Goal: Task Accomplishment & Management: Use online tool/utility

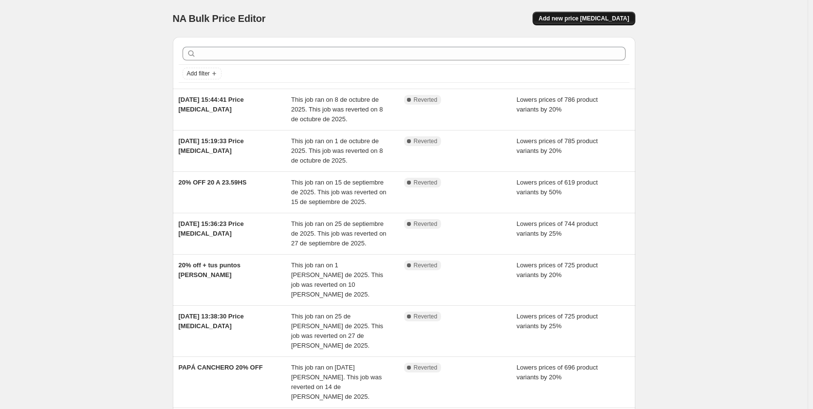
click at [593, 22] on button "Add new price [MEDICAL_DATA]" at bounding box center [584, 19] width 102 height 14
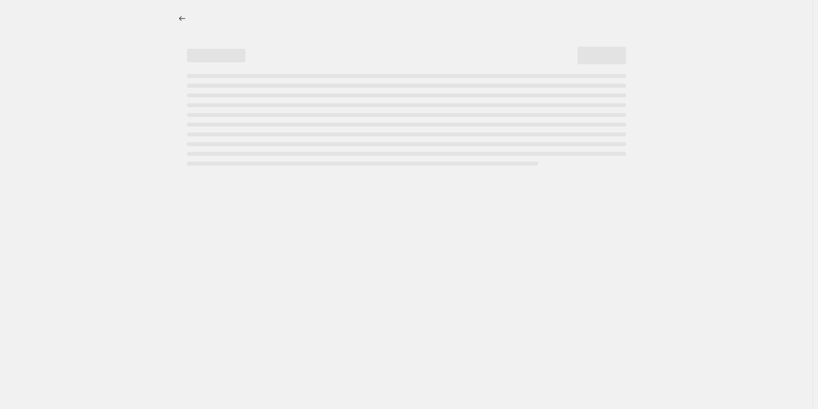
select select "percentage"
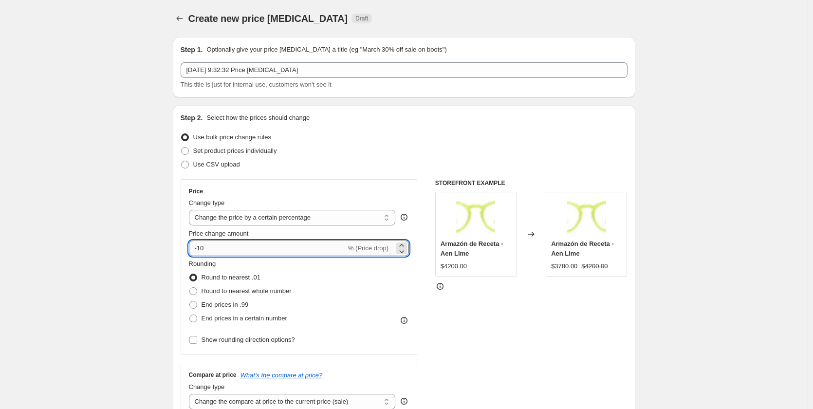
click at [240, 251] on input "-10" at bounding box center [267, 248] width 157 height 16
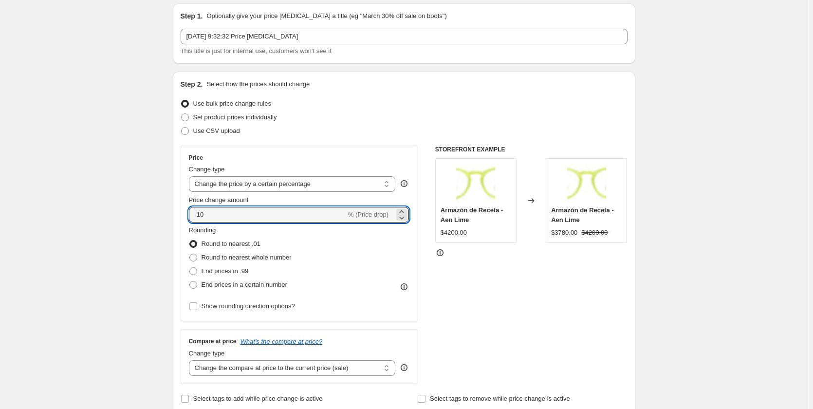
scroll to position [49, 0]
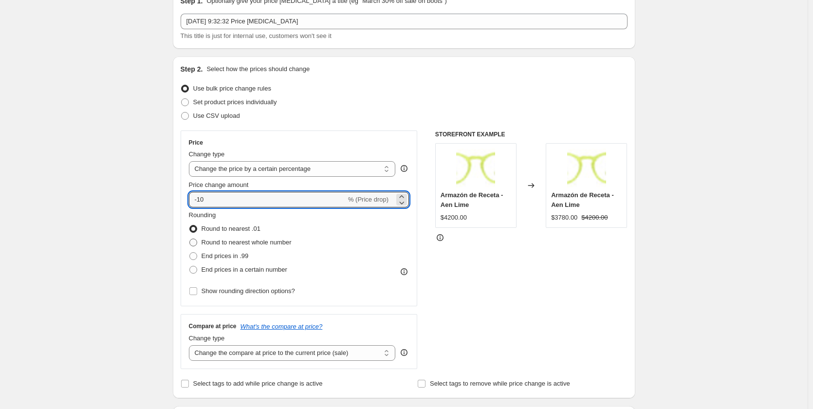
click at [273, 242] on span "Round to nearest whole number" at bounding box center [247, 242] width 90 height 7
click at [190, 239] on input "Round to nearest whole number" at bounding box center [189, 239] width 0 height 0
radio input "true"
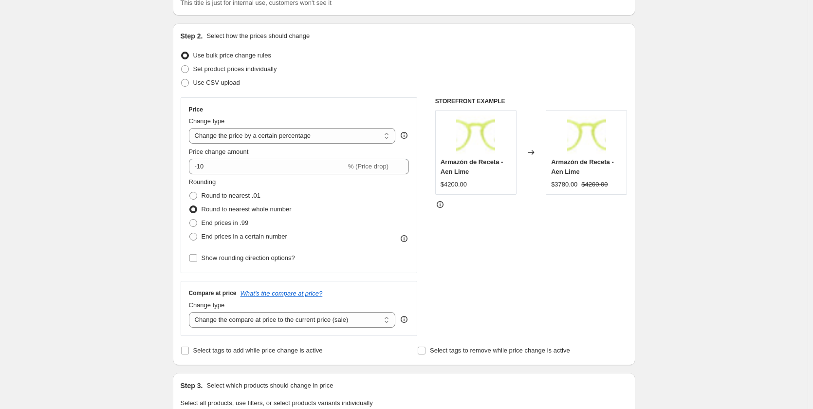
scroll to position [97, 0]
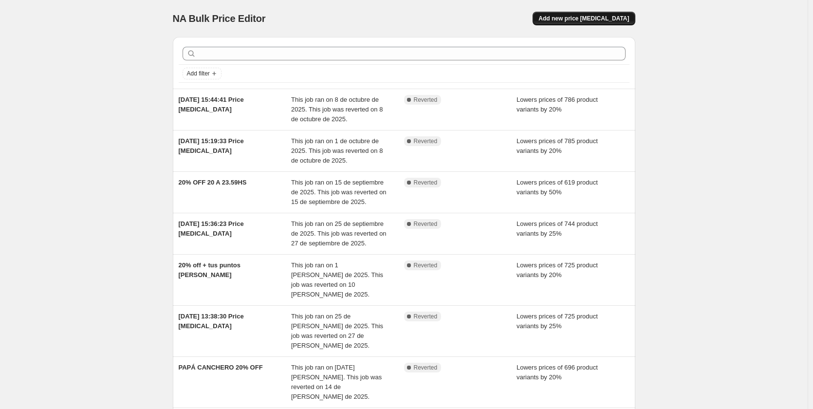
click at [569, 23] on button "Add new price [MEDICAL_DATA]" at bounding box center [584, 19] width 102 height 14
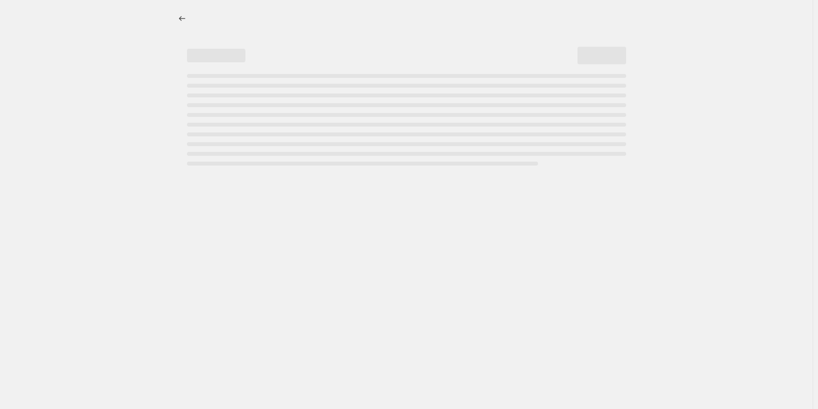
select select "percentage"
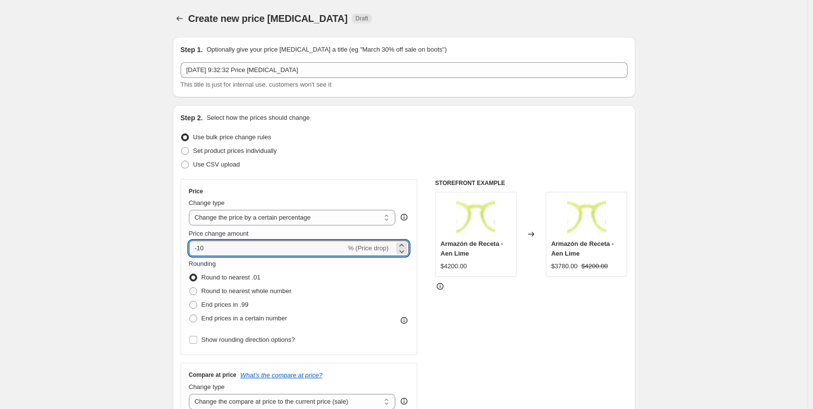
drag, startPoint x: 216, startPoint y: 250, endPoint x: 115, endPoint y: 231, distance: 102.5
type input "25"
click at [257, 288] on span "Round to nearest whole number" at bounding box center [247, 290] width 90 height 7
click at [190, 288] on input "Round to nearest whole number" at bounding box center [189, 287] width 0 height 0
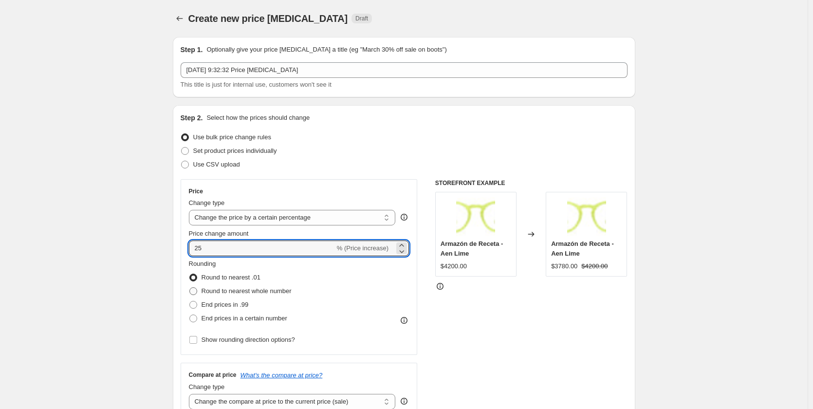
radio input "true"
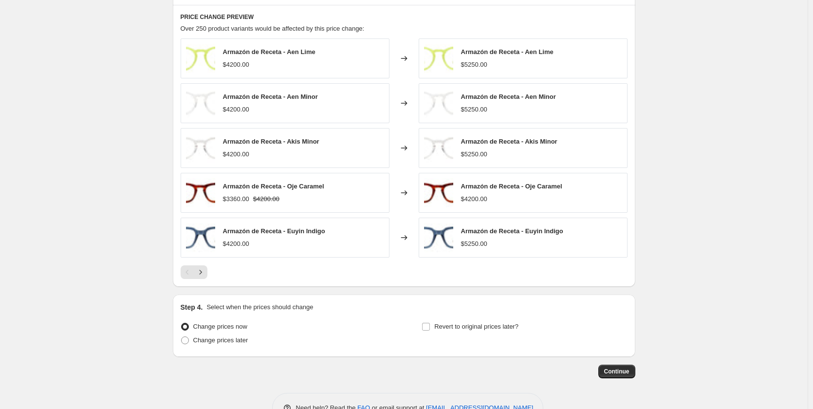
scroll to position [389, 0]
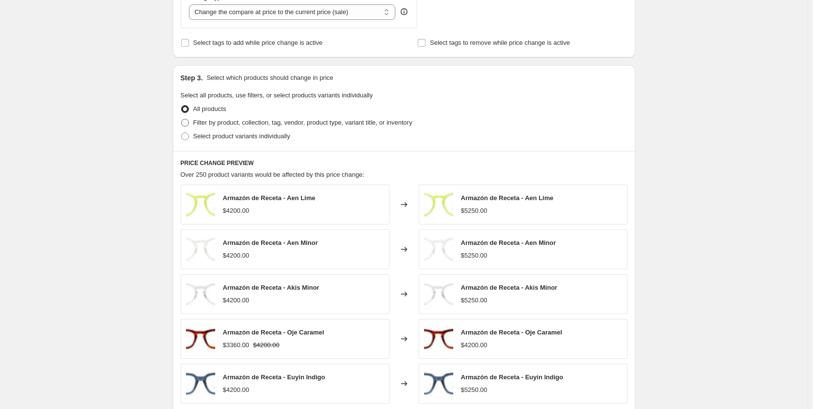
click at [280, 124] on span "Filter by product, collection, tag, vendor, product type, variant title, or inv…" at bounding box center [302, 122] width 219 height 7
click at [182, 119] on input "Filter by product, collection, tag, vendor, product type, variant title, or inv…" at bounding box center [181, 119] width 0 height 0
radio input "true"
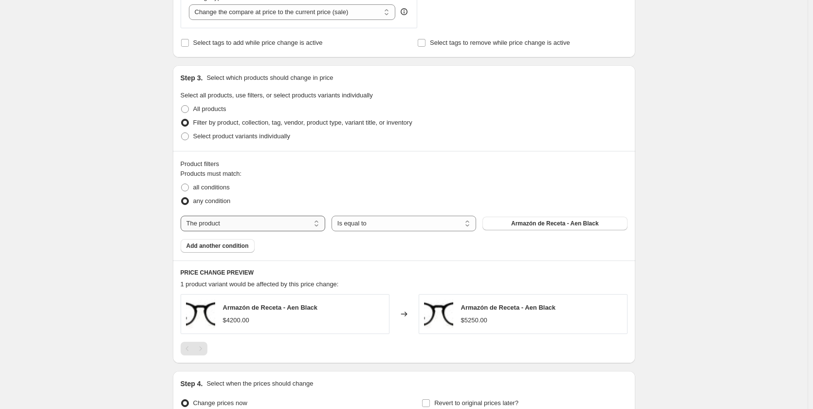
click at [294, 224] on select "The product The product's collection The product's tag The product's vendor The…" at bounding box center [253, 224] width 145 height 16
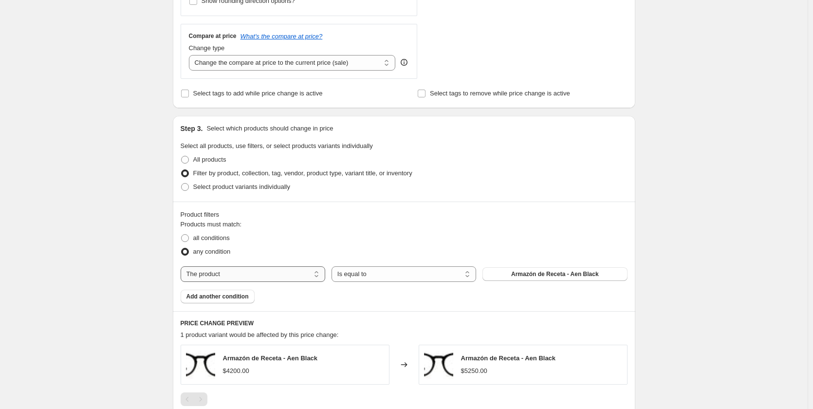
scroll to position [438, 0]
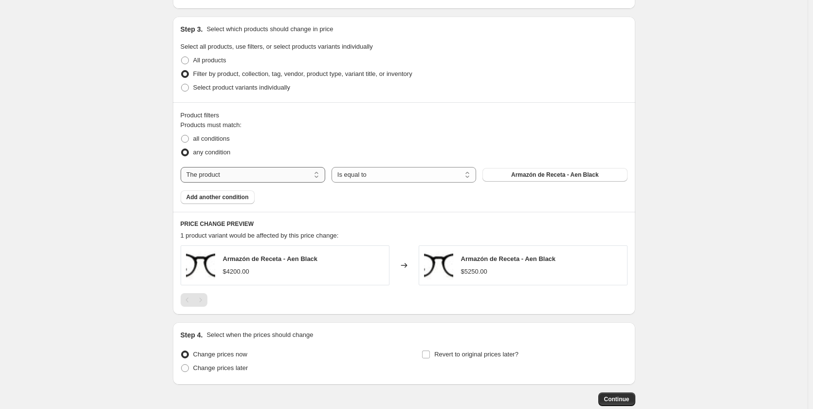
click at [258, 171] on select "The product The product's collection The product's tag The product's vendor The…" at bounding box center [253, 175] width 145 height 16
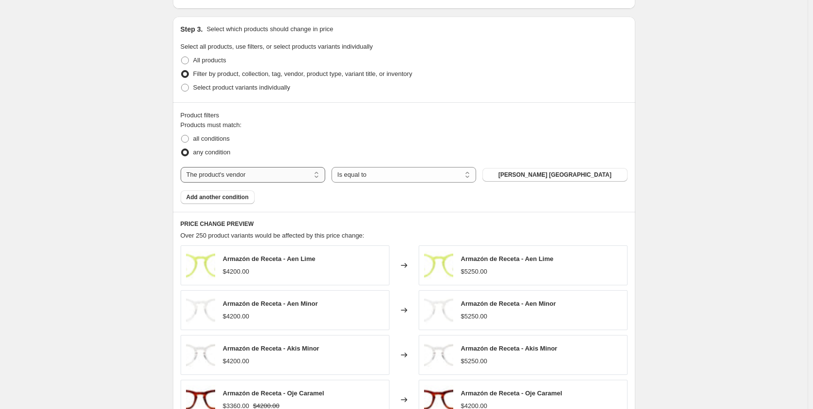
click at [278, 176] on select "The product The product's collection The product's tag The product's vendor The…" at bounding box center [253, 175] width 145 height 16
select select "product_type"
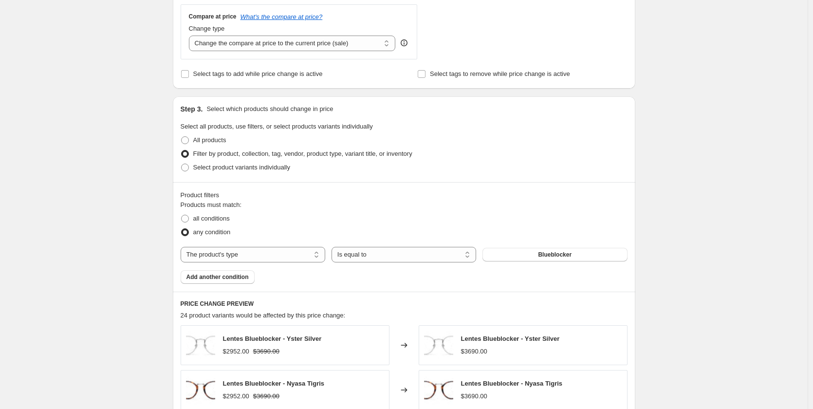
scroll to position [243, 0]
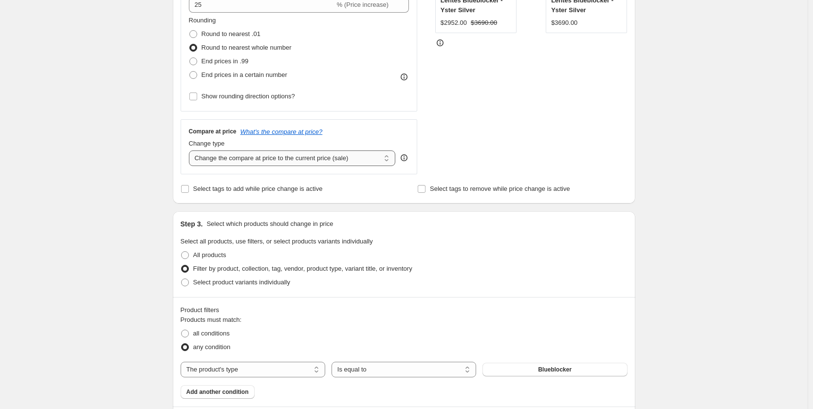
click at [347, 160] on select "Change the compare at price to the current price (sale) Change the compare at p…" at bounding box center [292, 158] width 207 height 16
select select "remove"
click at [191, 150] on select "Change the compare at price to the current price (sale) Change the compare at p…" at bounding box center [292, 158] width 207 height 16
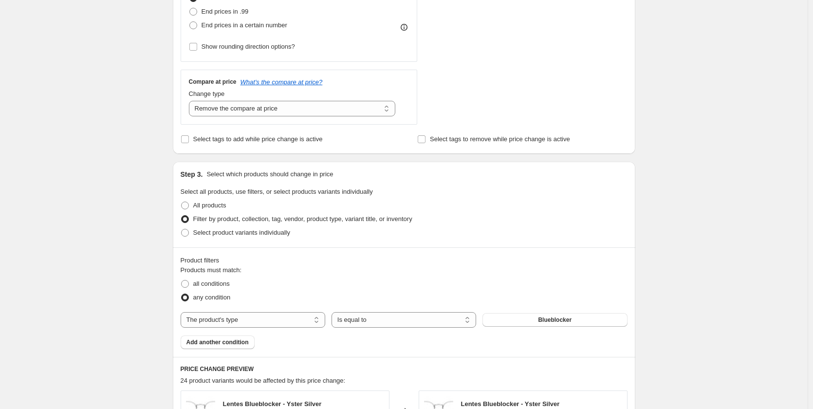
scroll to position [292, 0]
click at [324, 99] on div "Change type" at bounding box center [292, 95] width 207 height 10
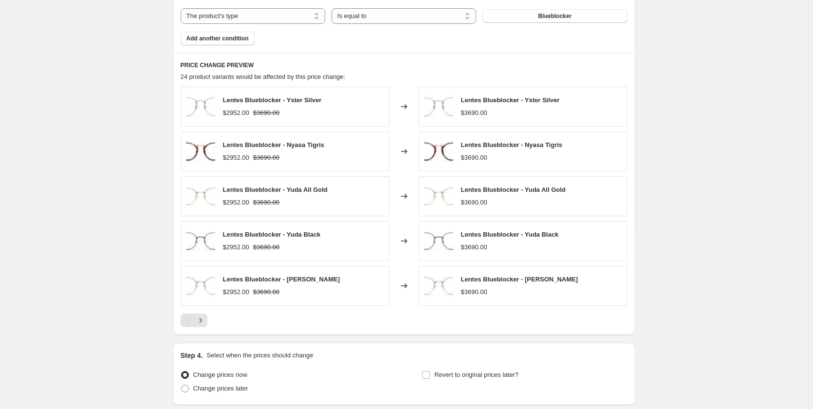
scroll to position [431, 0]
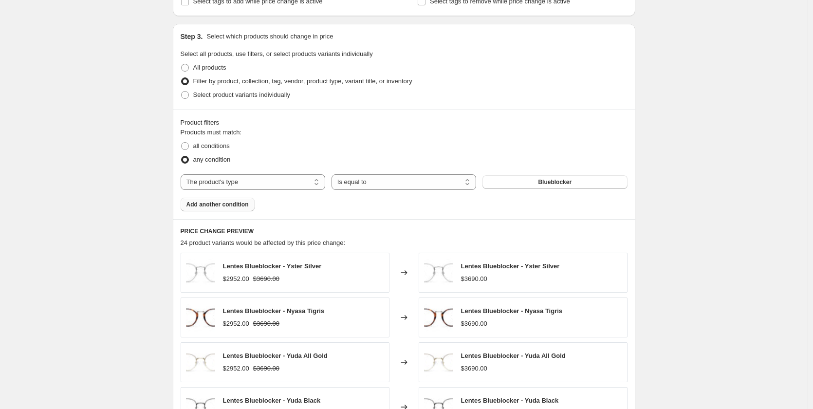
click at [231, 205] on span "Add another condition" at bounding box center [217, 205] width 62 height 8
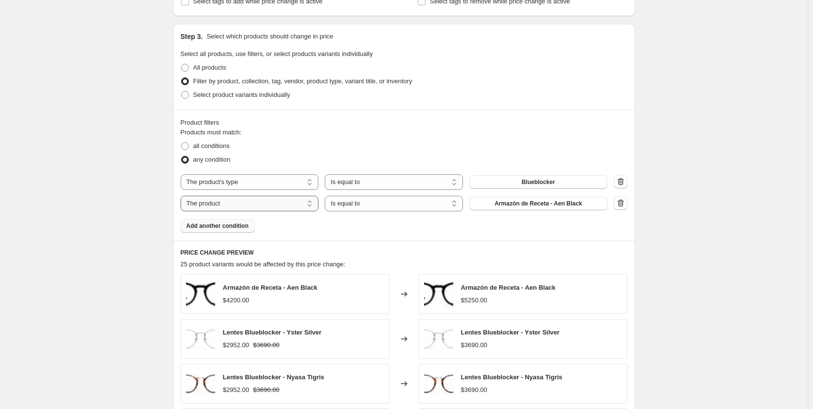
click at [288, 203] on select "The product The product's collection The product's tag The product's vendor The…" at bounding box center [250, 204] width 138 height 16
select select "product_type"
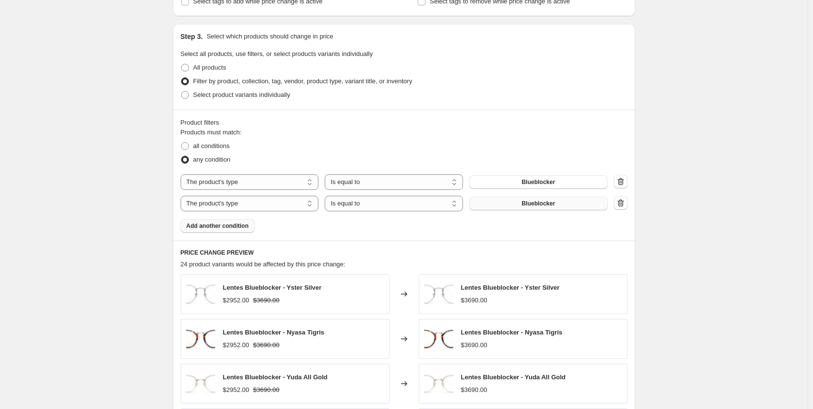
click at [511, 204] on button "Blueblocker" at bounding box center [538, 204] width 138 height 14
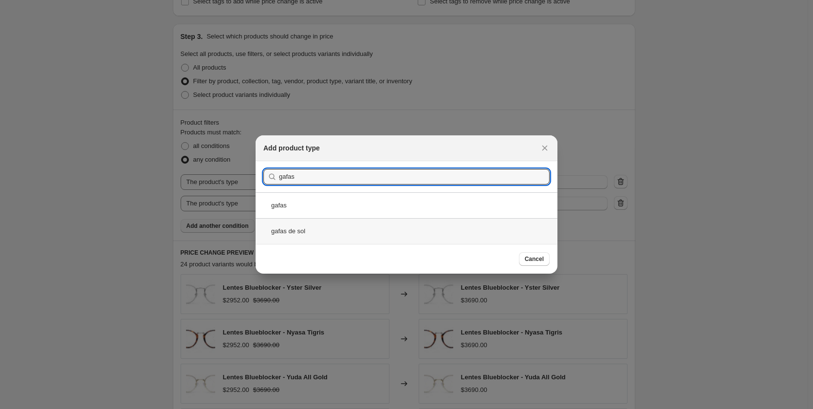
type input "gafas"
click at [301, 228] on div "gafas de sol" at bounding box center [407, 231] width 302 height 26
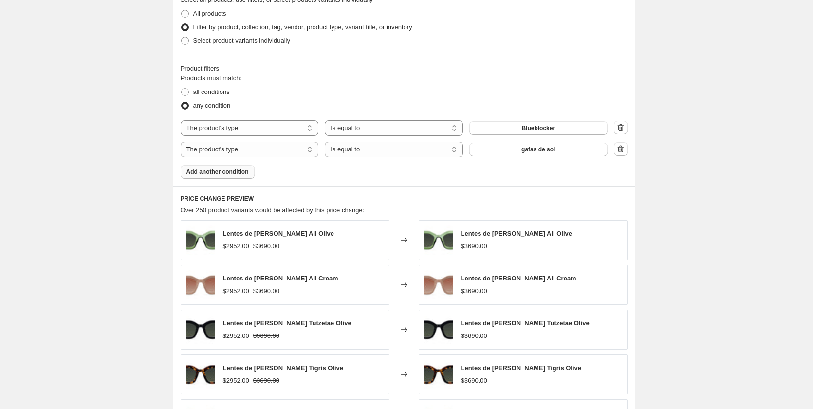
scroll to position [480, 0]
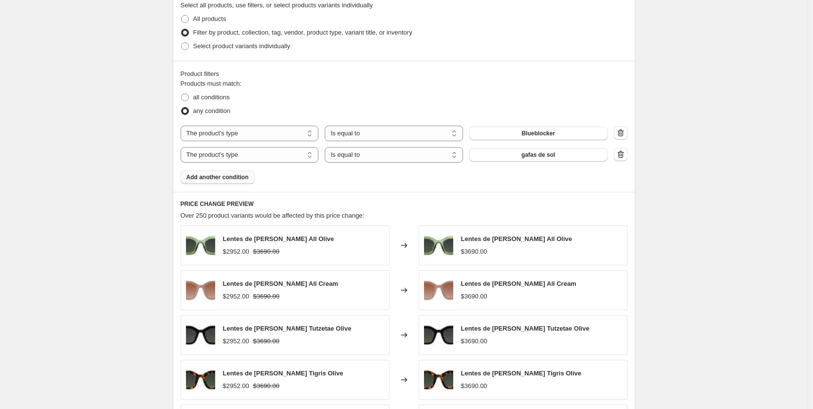
click at [239, 179] on span "Add another condition" at bounding box center [217, 177] width 62 height 8
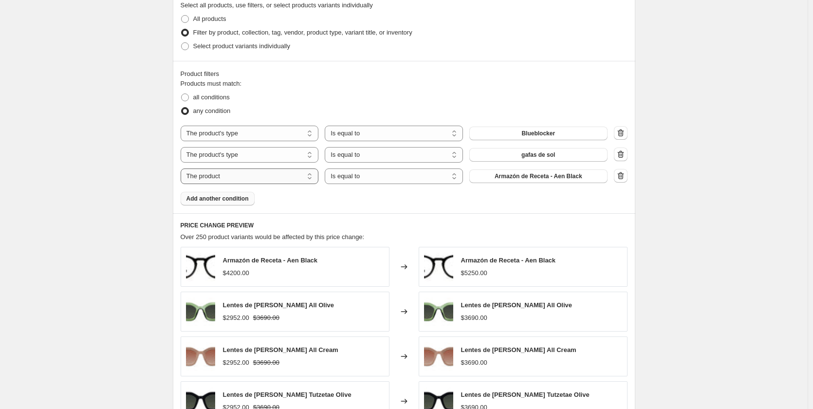
click at [283, 177] on select "The product The product's collection The product's tag The product's vendor The…" at bounding box center [250, 176] width 138 height 16
select select "product_type"
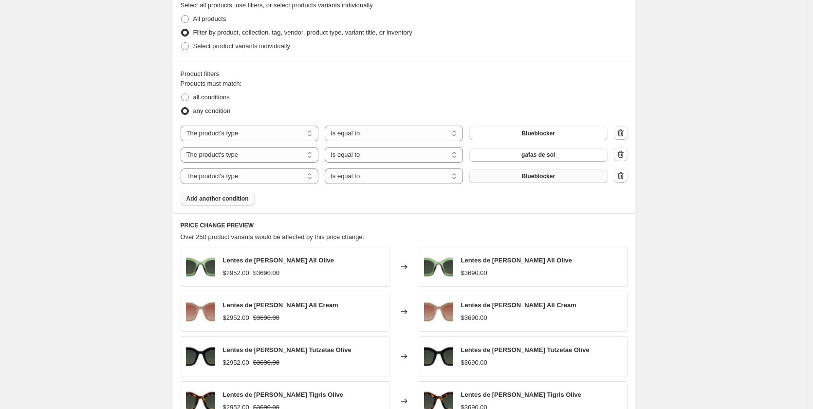
click at [516, 182] on button "Blueblocker" at bounding box center [538, 176] width 138 height 14
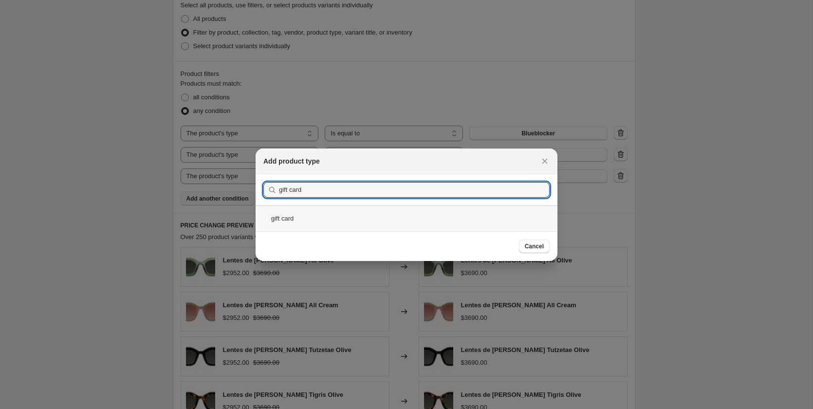
type input "gift card"
click at [302, 219] on div "gift card" at bounding box center [407, 218] width 302 height 26
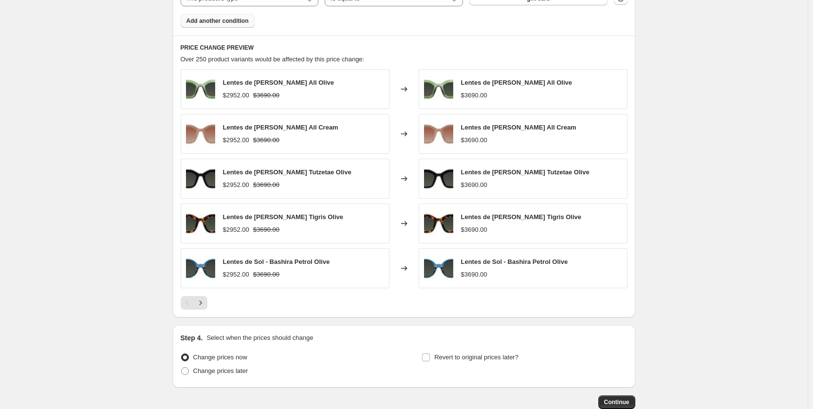
scroll to position [522, 0]
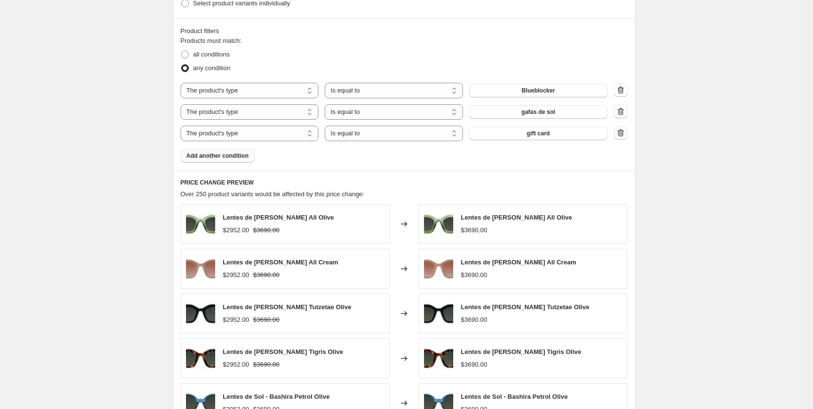
click at [623, 136] on icon "button" at bounding box center [620, 132] width 6 height 7
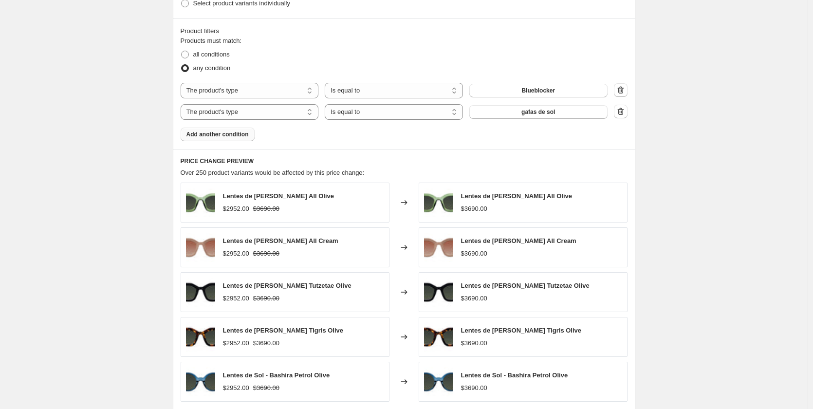
click at [200, 141] on button "Add another condition" at bounding box center [218, 135] width 74 height 14
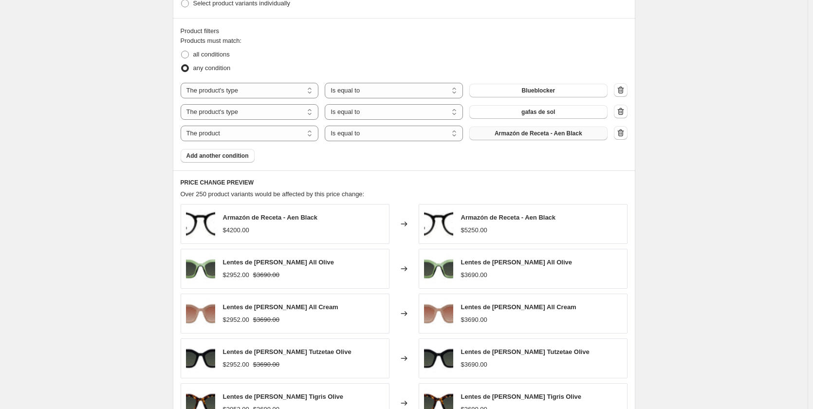
click at [495, 135] on button "Armazón de Receta - Aen Black" at bounding box center [538, 134] width 138 height 14
click at [285, 138] on select "The product The product's collection The product's tag The product's vendor The…" at bounding box center [250, 134] width 138 height 16
select select "product_type"
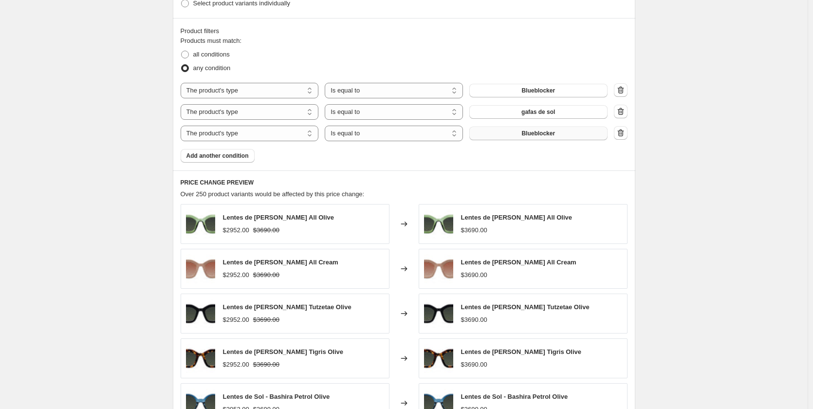
click at [509, 134] on button "Blueblocker" at bounding box center [538, 134] width 138 height 14
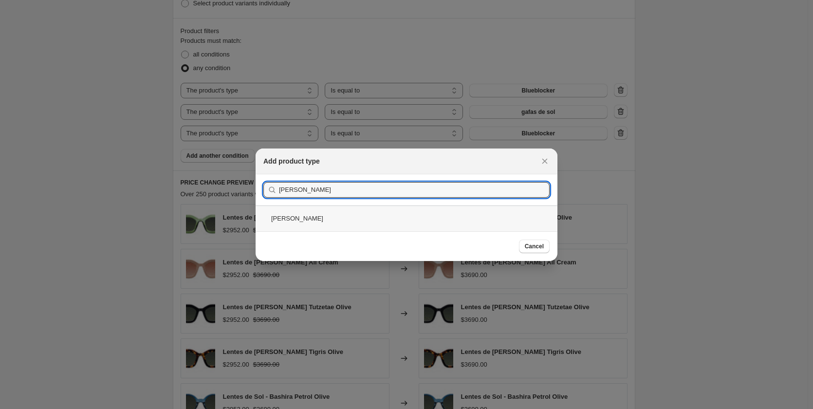
type input "[PERSON_NAME]"
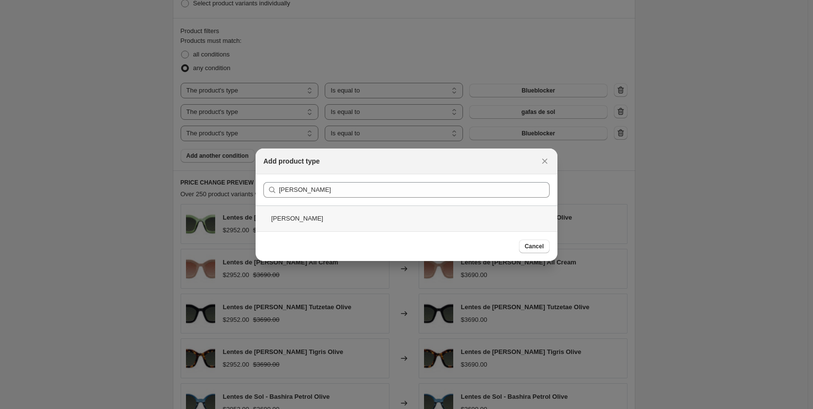
click at [297, 221] on div "[PERSON_NAME]" at bounding box center [407, 218] width 302 height 26
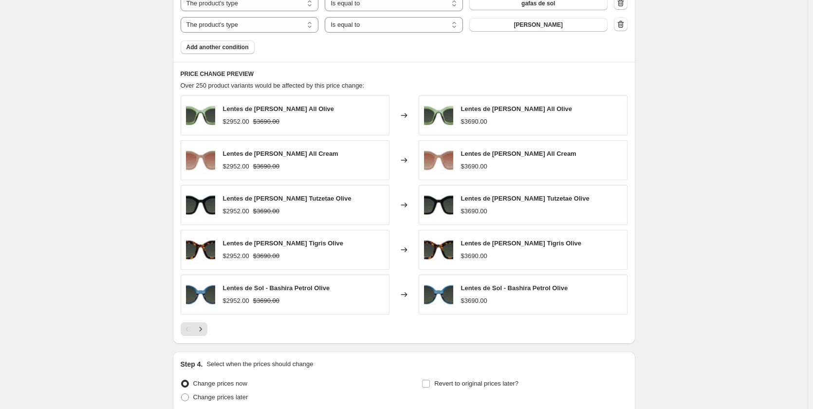
scroll to position [717, 0]
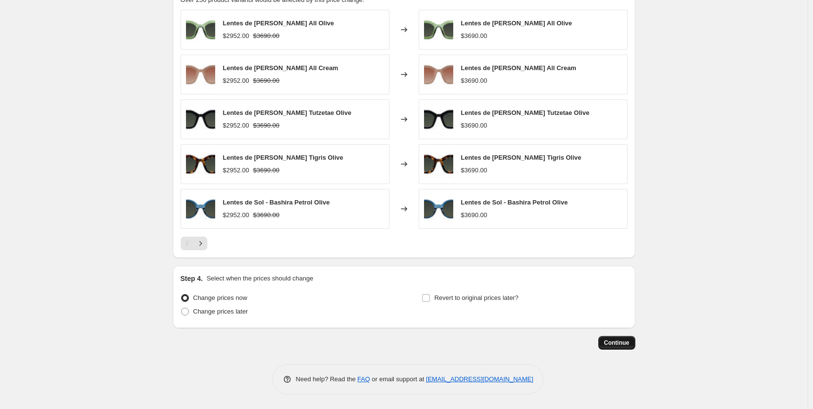
click at [628, 346] on span "Continue" at bounding box center [616, 343] width 25 height 8
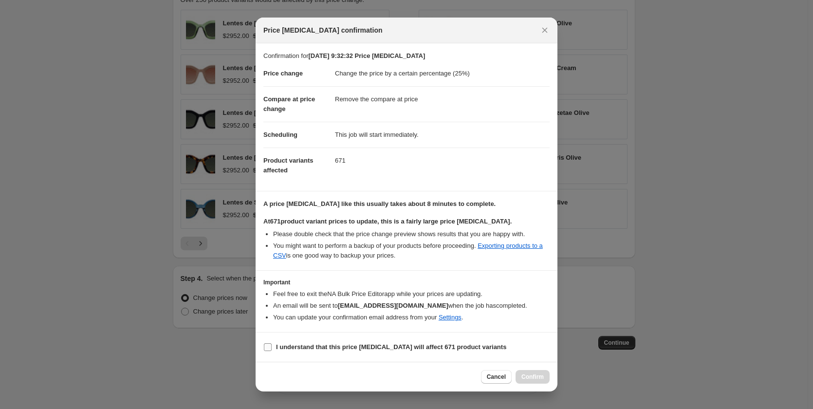
click at [333, 349] on b "I understand that this price [MEDICAL_DATA] will affect 671 product variants" at bounding box center [391, 346] width 230 height 7
click at [272, 349] on input "I understand that this price [MEDICAL_DATA] will affect 671 product variants" at bounding box center [268, 347] width 8 height 8
checkbox input "true"
click at [533, 381] on span "Confirm" at bounding box center [532, 377] width 22 height 8
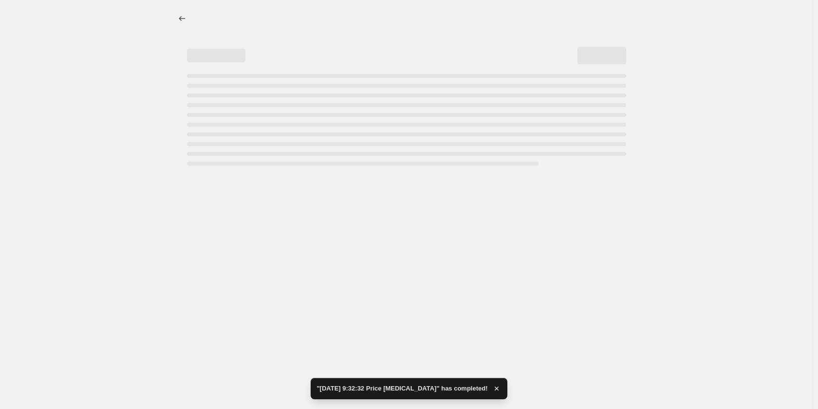
select select "percentage"
select select "remove"
select select "product_type"
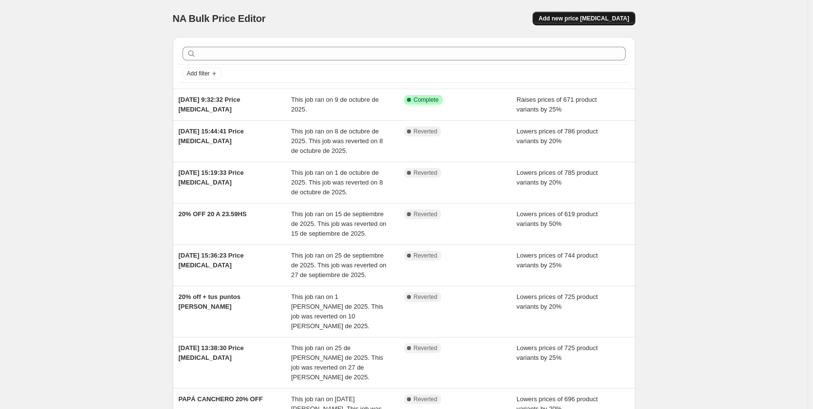
click at [573, 16] on span "Add new price [MEDICAL_DATA]" at bounding box center [583, 19] width 91 height 8
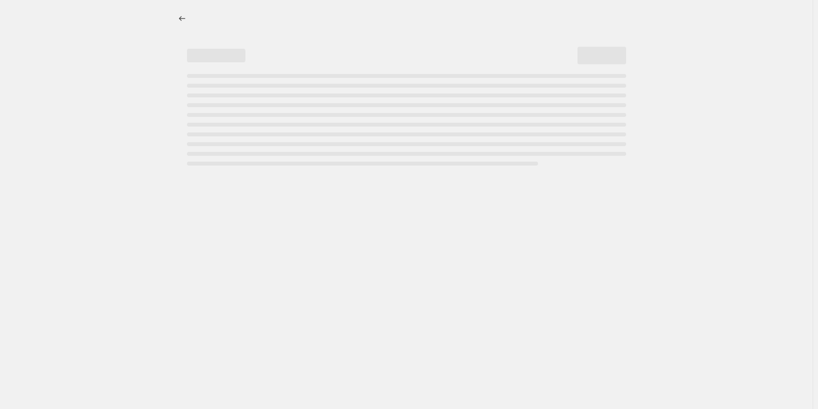
select select "percentage"
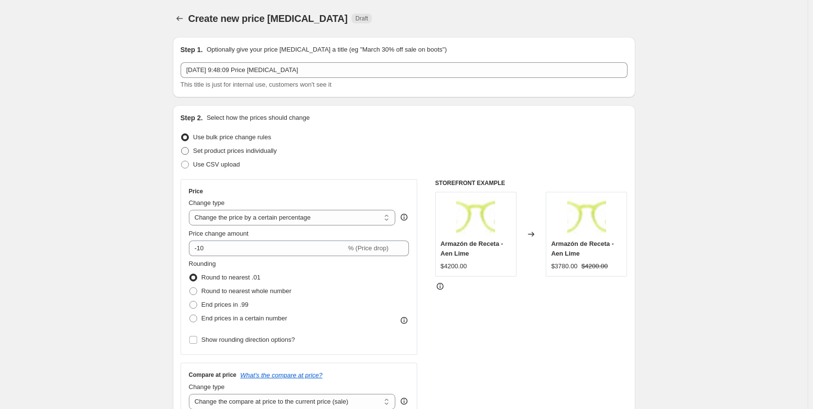
click at [247, 151] on span "Set product prices individually" at bounding box center [235, 150] width 84 height 7
click at [182, 148] on input "Set product prices individually" at bounding box center [181, 147] width 0 height 0
radio input "true"
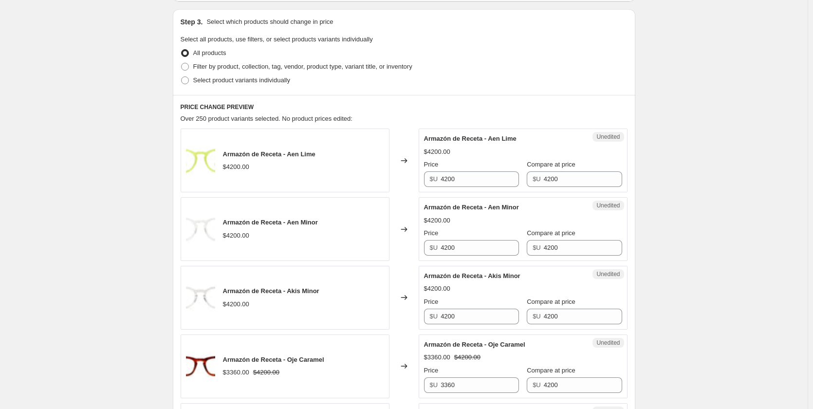
scroll to position [49, 0]
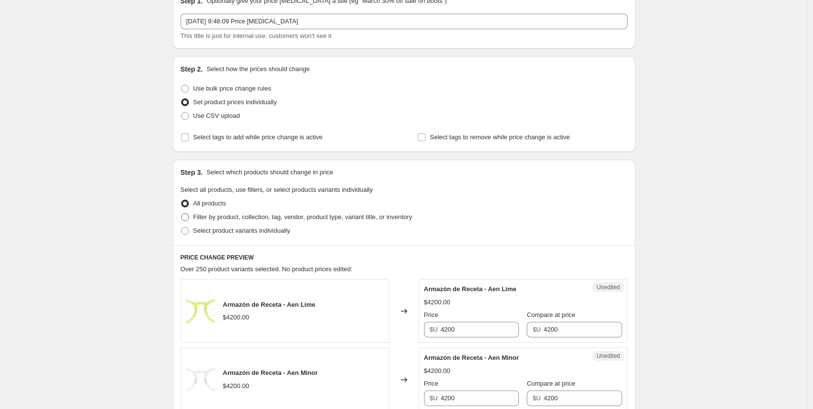
click at [236, 217] on span "Filter by product, collection, tag, vendor, product type, variant title, or inv…" at bounding box center [302, 216] width 219 height 7
click at [182, 214] on input "Filter by product, collection, tag, vendor, product type, variant title, or inv…" at bounding box center [181, 213] width 0 height 0
radio input "true"
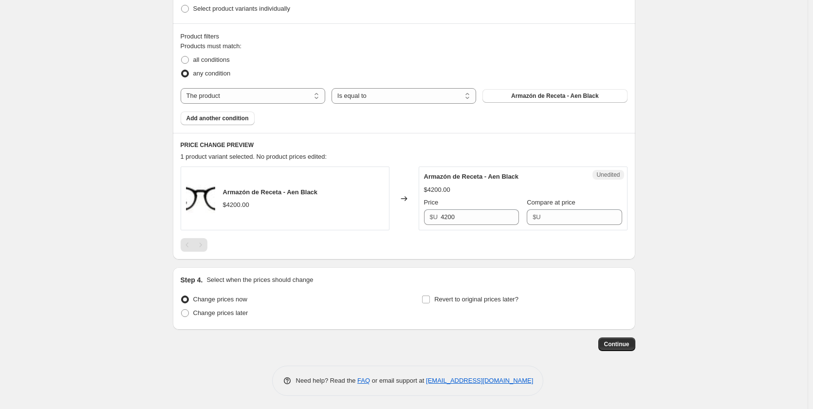
scroll to position [272, 0]
click at [254, 94] on select "The product The product's collection The product's tag The product's vendor The…" at bounding box center [253, 95] width 145 height 16
select select "product_type"
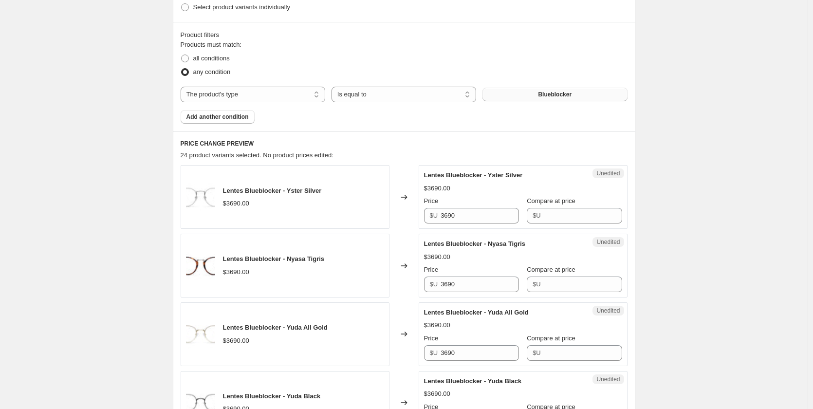
click at [533, 94] on button "Blueblocker" at bounding box center [554, 95] width 145 height 14
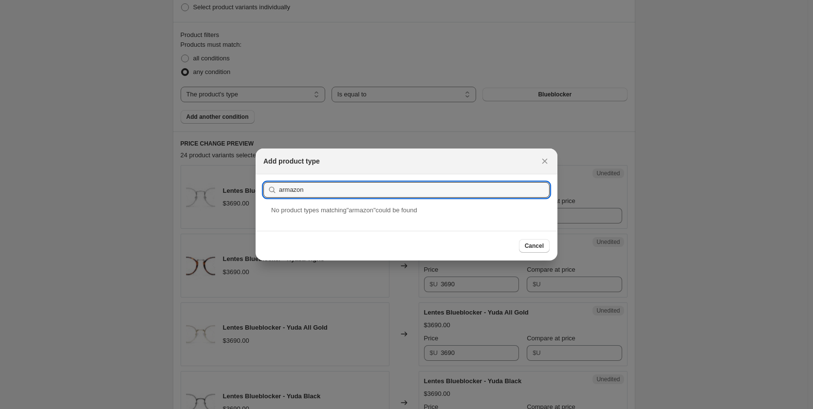
drag, startPoint x: 328, startPoint y: 187, endPoint x: 69, endPoint y: 139, distance: 263.1
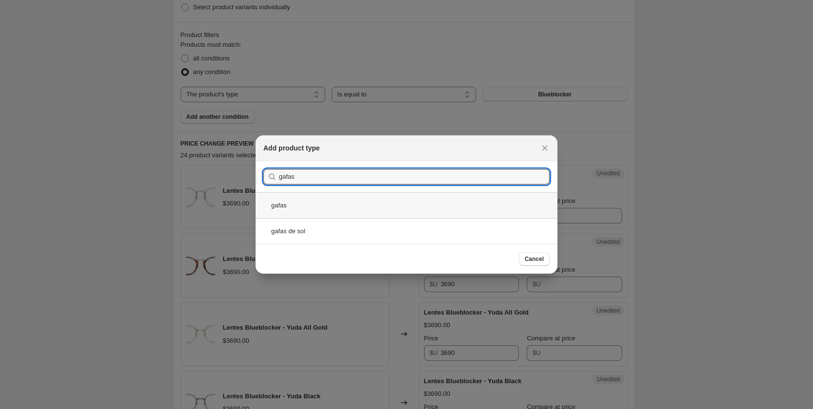
type input "gafas"
click at [324, 208] on div "gafas" at bounding box center [407, 205] width 302 height 26
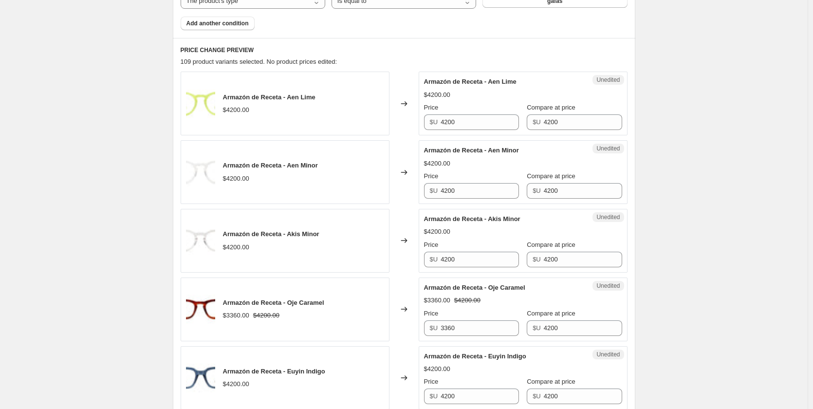
scroll to position [370, 0]
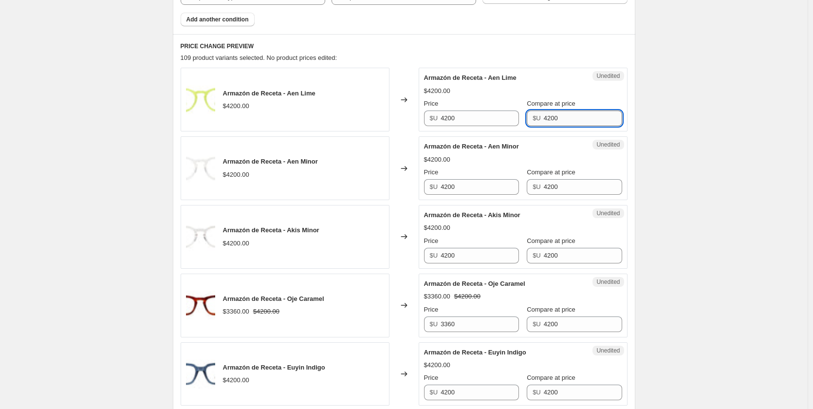
click at [556, 119] on input "4200" at bounding box center [583, 119] width 78 height 16
type input "0"
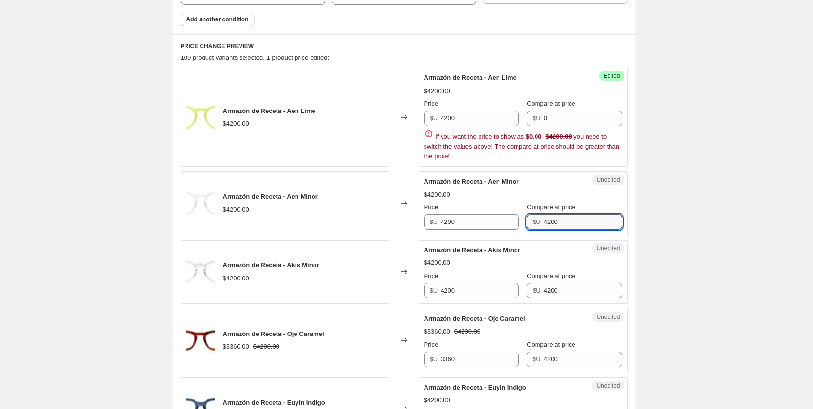
click at [550, 187] on div "Armazón de Receta - Aen Minor $4200.00 Price $U 4200 Compare at price $U 4200" at bounding box center [523, 203] width 198 height 53
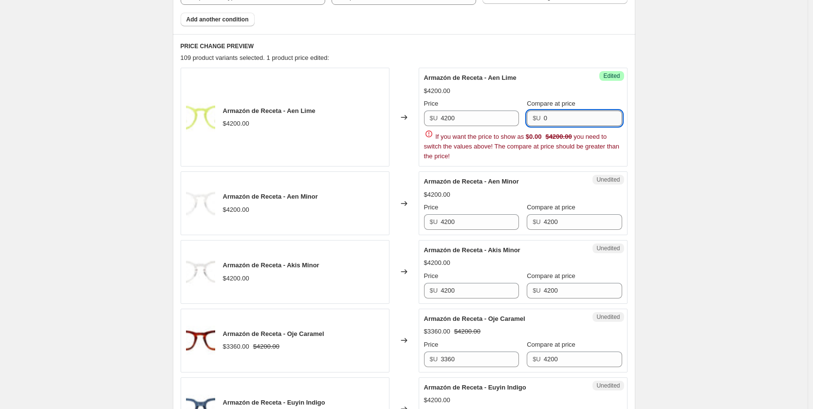
click at [574, 114] on input "0" at bounding box center [583, 119] width 78 height 16
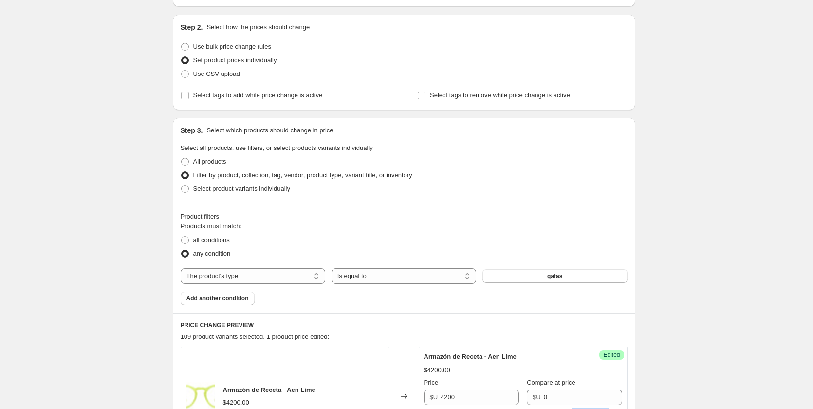
scroll to position [97, 0]
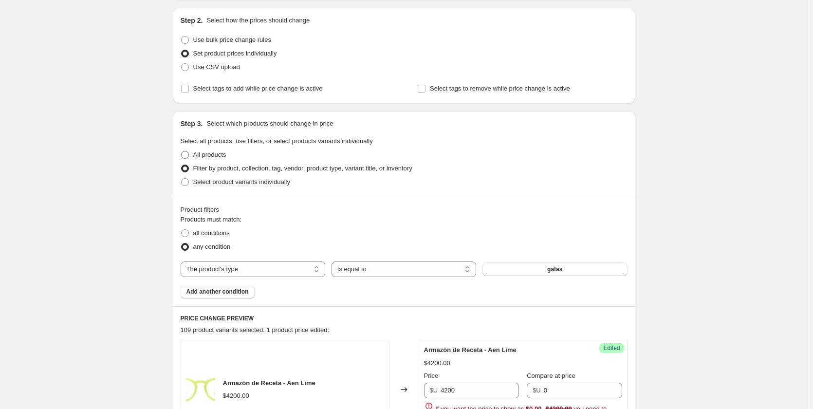
click at [221, 153] on span "All products" at bounding box center [209, 154] width 33 height 7
click at [182, 151] on input "All products" at bounding box center [181, 151] width 0 height 0
radio input "true"
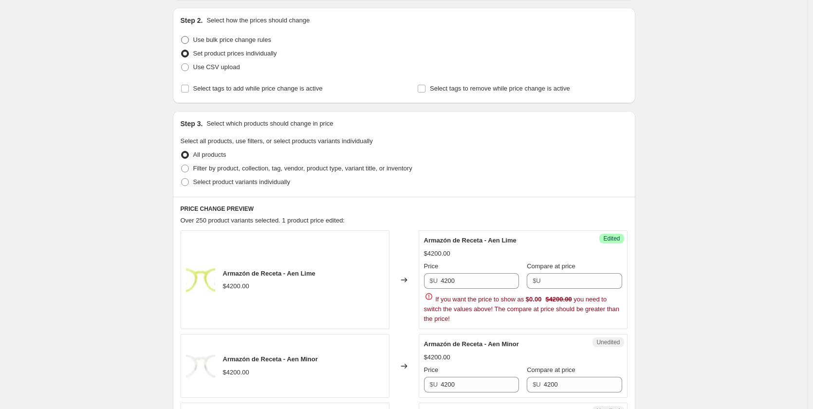
click at [252, 40] on span "Use bulk price change rules" at bounding box center [232, 39] width 78 height 7
click at [182, 37] on input "Use bulk price change rules" at bounding box center [181, 36] width 0 height 0
radio input "true"
select select "percentage"
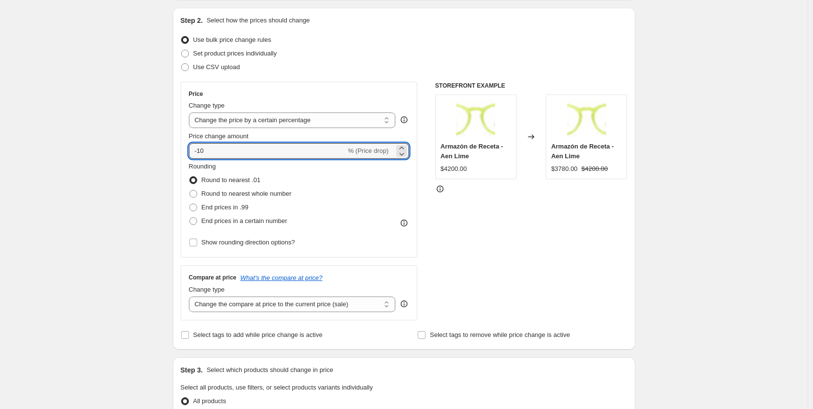
drag, startPoint x: 222, startPoint y: 152, endPoint x: 153, endPoint y: 135, distance: 71.6
click at [169, 138] on div "Step 1. Optionally give your price change job a title (eg "March 30% off sale o…" at bounding box center [400, 374] width 470 height 885
type input "0"
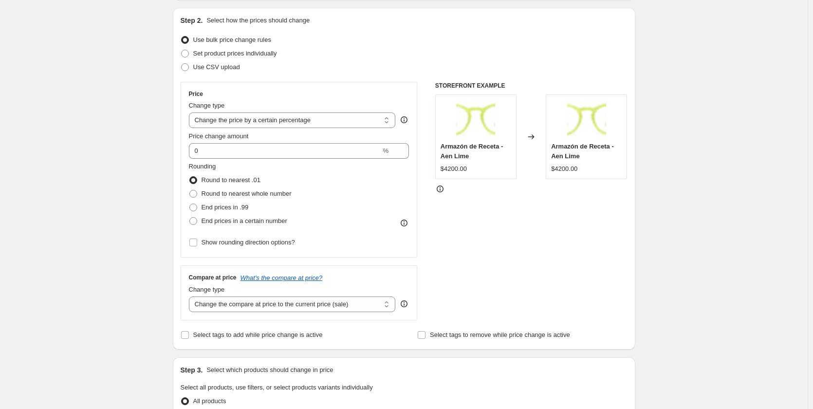
click at [40, 182] on div "Create new price change job. This page is ready Create new price change job Dra…" at bounding box center [404, 389] width 808 height 973
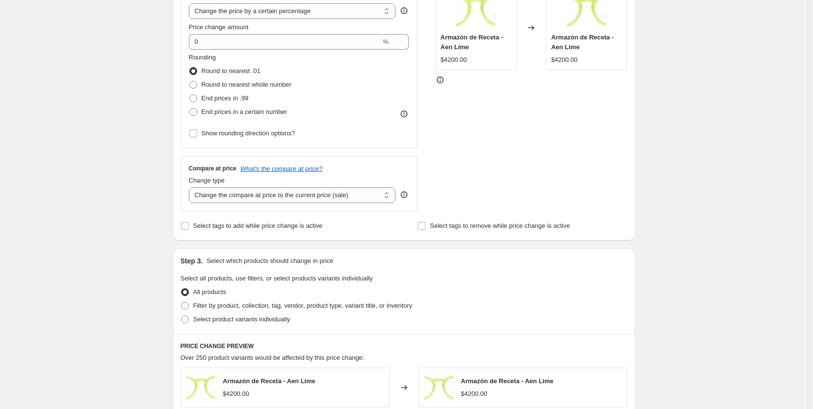
scroll to position [389, 0]
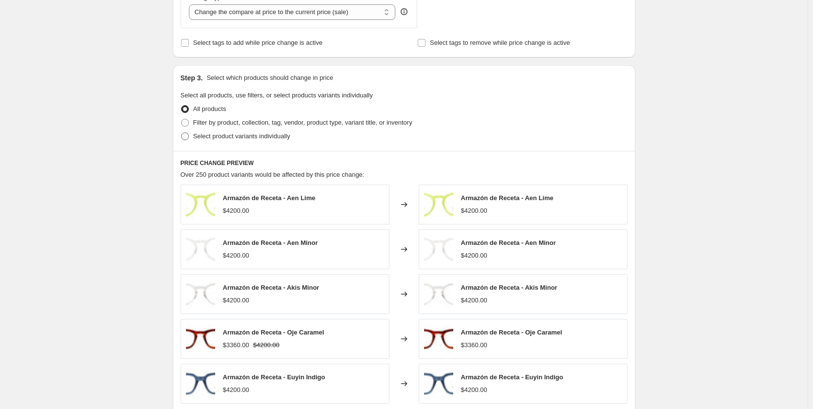
click at [270, 141] on span "Select product variants individually" at bounding box center [241, 136] width 97 height 10
click at [182, 133] on input "Select product variants individually" at bounding box center [181, 132] width 0 height 0
radio input "true"
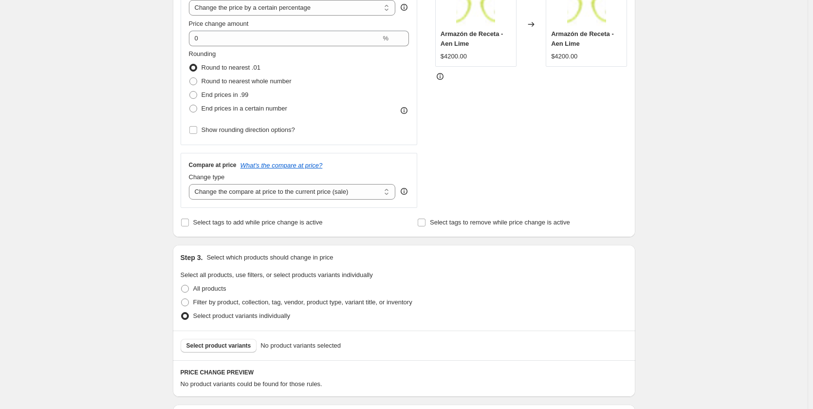
scroll to position [349, 0]
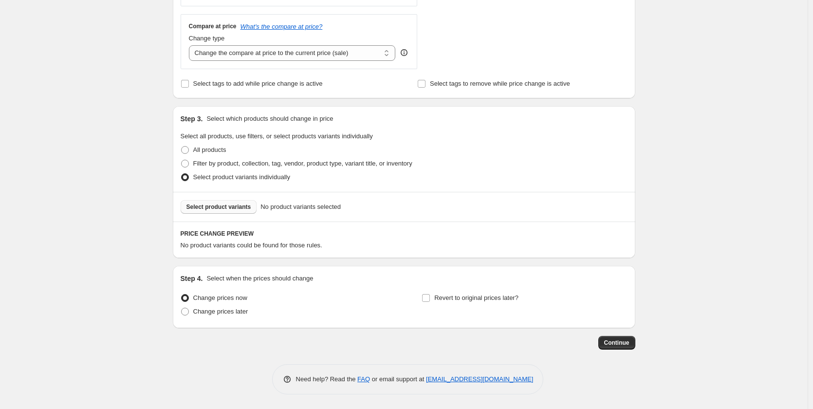
click at [218, 208] on span "Select product variants" at bounding box center [218, 207] width 65 height 8
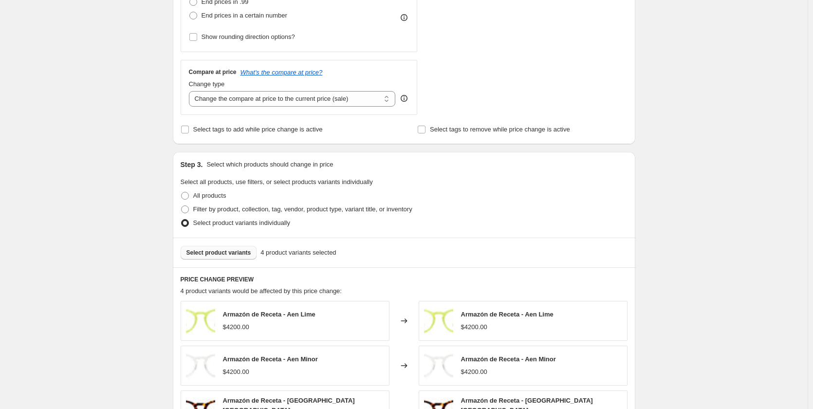
scroll to position [300, 0]
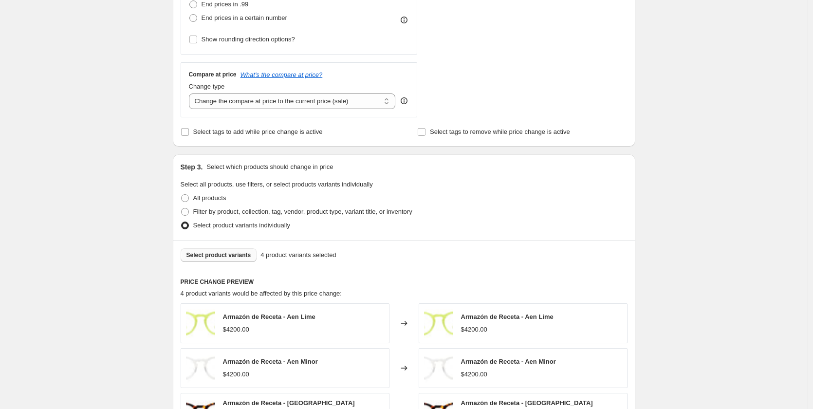
click at [186, 229] on span at bounding box center [185, 226] width 8 height 8
click at [182, 222] on input "Select product variants individually" at bounding box center [181, 222] width 0 height 0
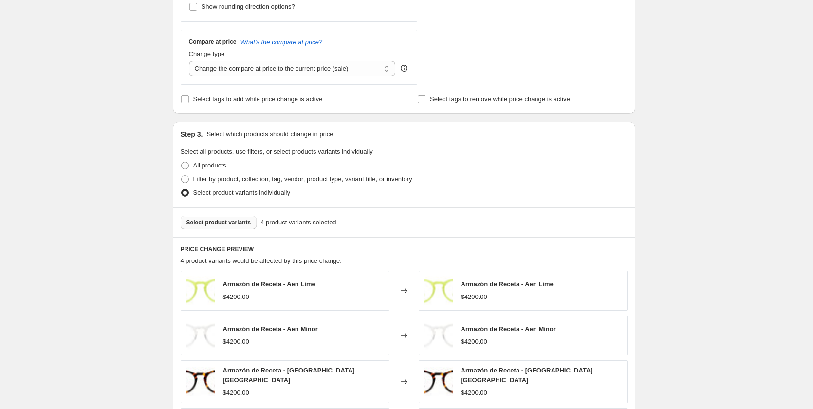
scroll to position [349, 0]
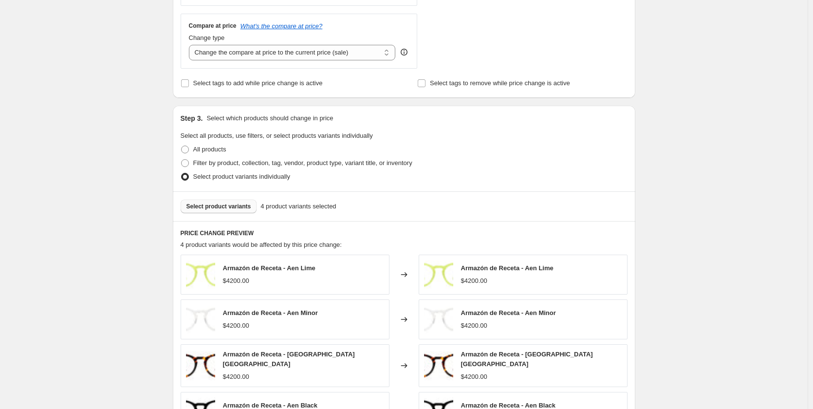
click at [222, 212] on button "Select product variants" at bounding box center [219, 207] width 76 height 14
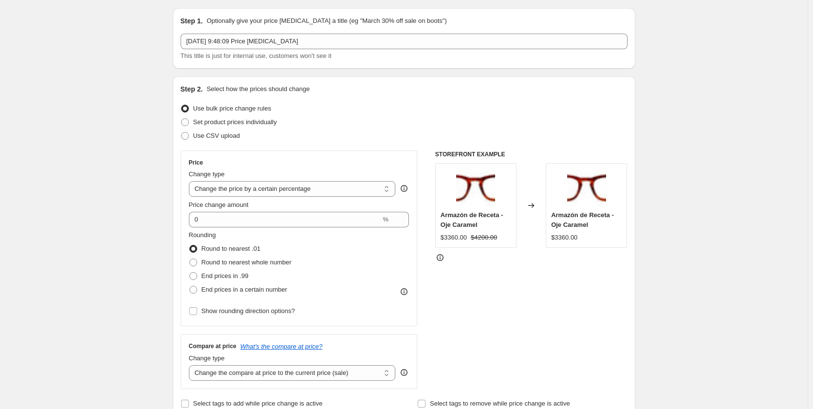
scroll to position [0, 0]
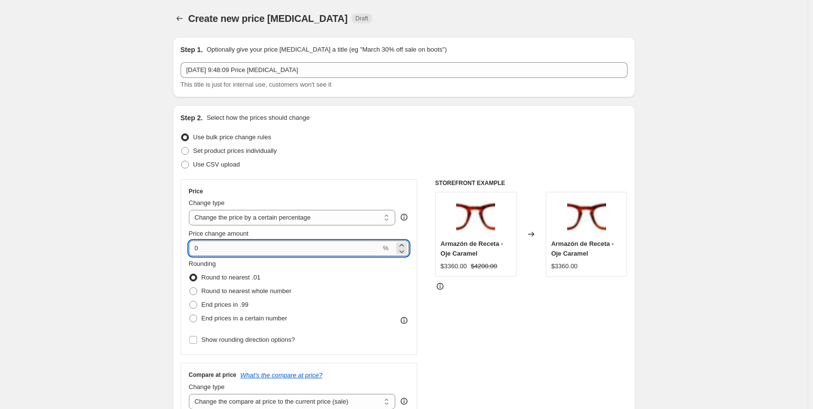
click at [212, 252] on input "0" at bounding box center [285, 248] width 192 height 16
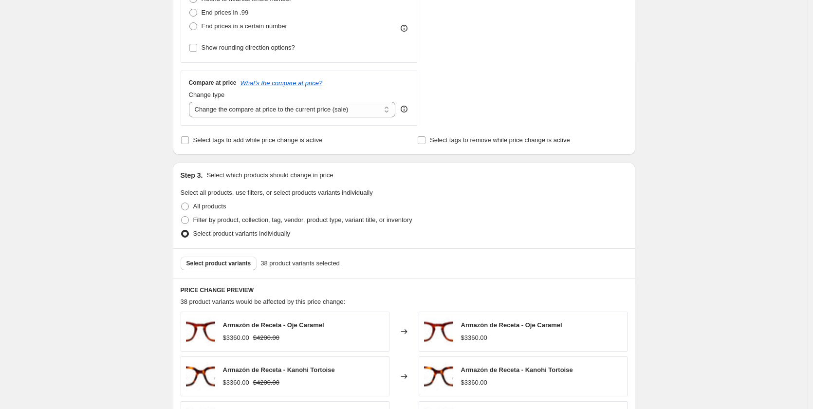
scroll to position [584, 0]
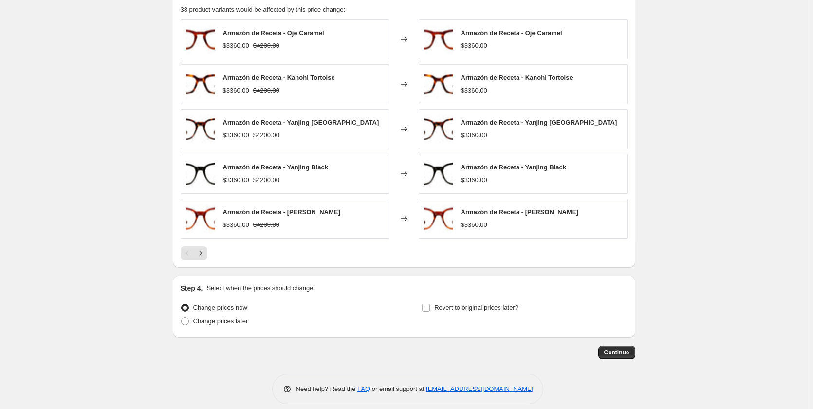
type input "25"
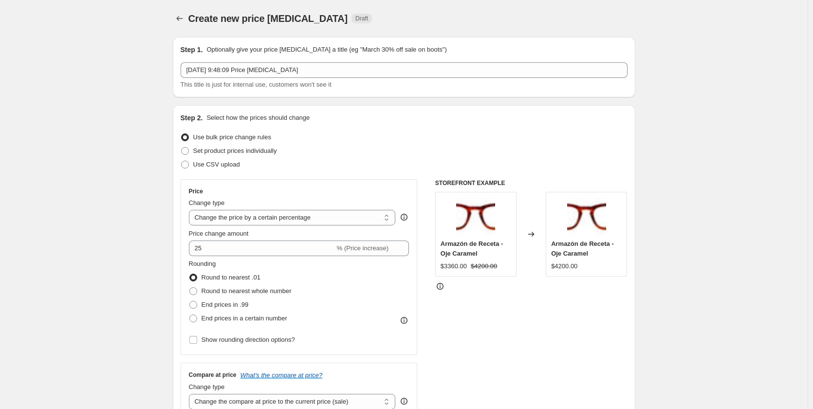
scroll to position [146, 0]
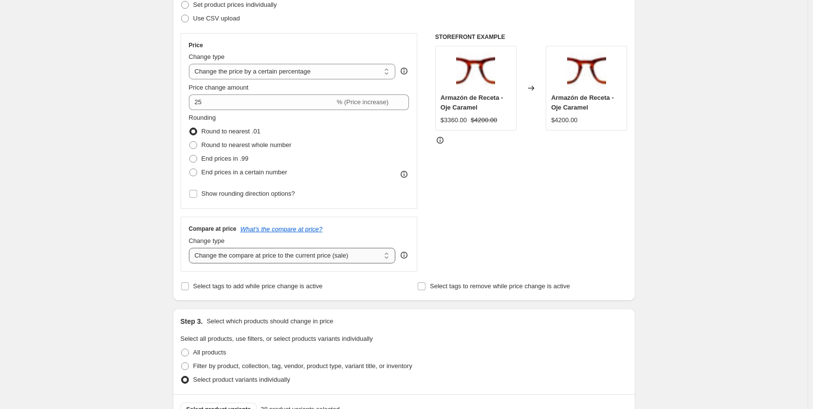
click at [330, 259] on select "Change the compare at price to the current price (sale) Change the compare at p…" at bounding box center [292, 256] width 207 height 16
select select "remove"
click at [191, 248] on select "Change the compare at price to the current price (sale) Change the compare at p…" at bounding box center [292, 256] width 207 height 16
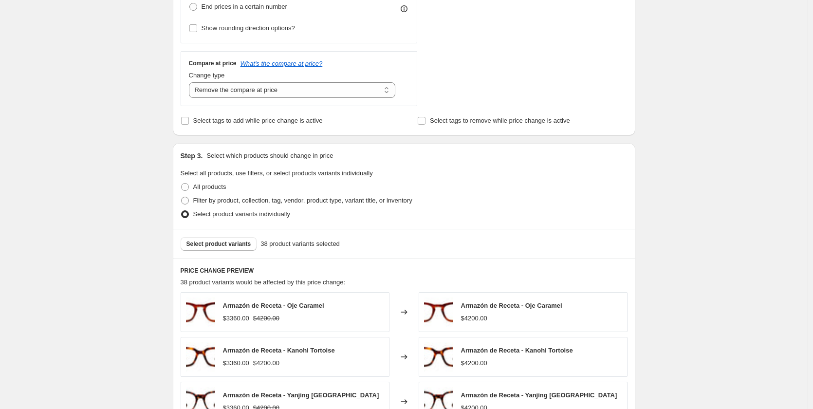
scroll to position [536, 0]
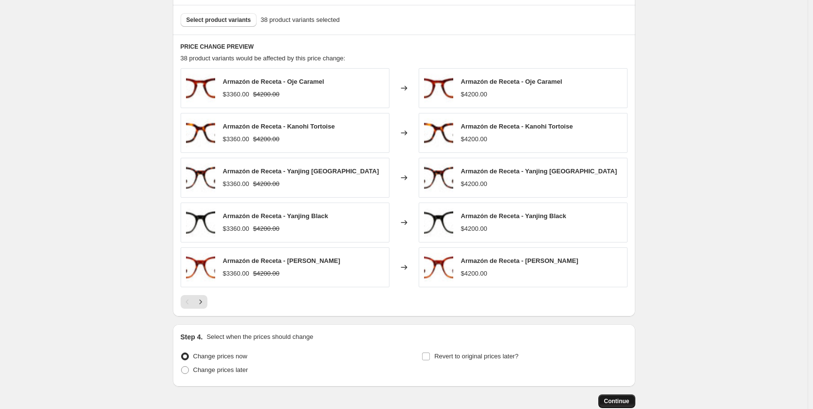
click at [611, 401] on span "Continue" at bounding box center [616, 401] width 25 height 8
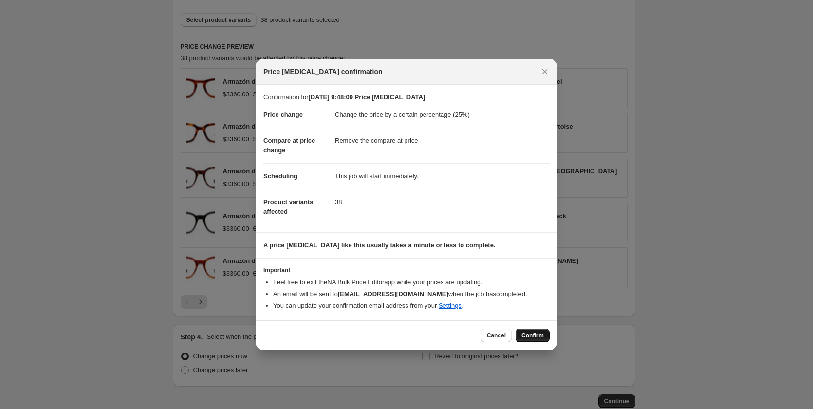
click at [531, 333] on span "Confirm" at bounding box center [532, 336] width 22 height 8
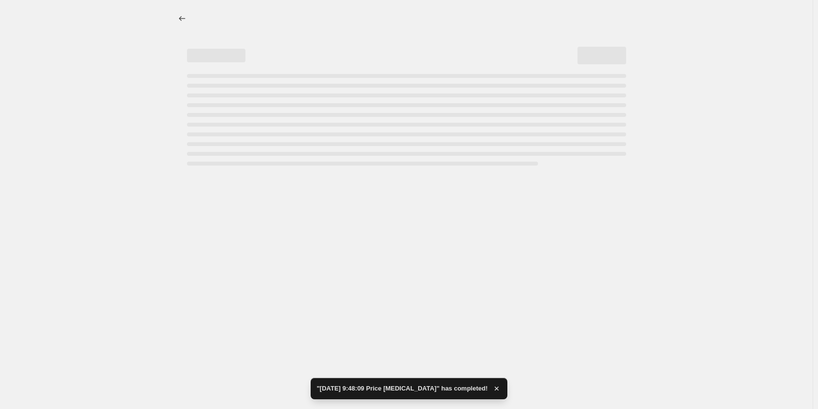
select select "percentage"
select select "remove"
